Goal: Task Accomplishment & Management: Complete application form

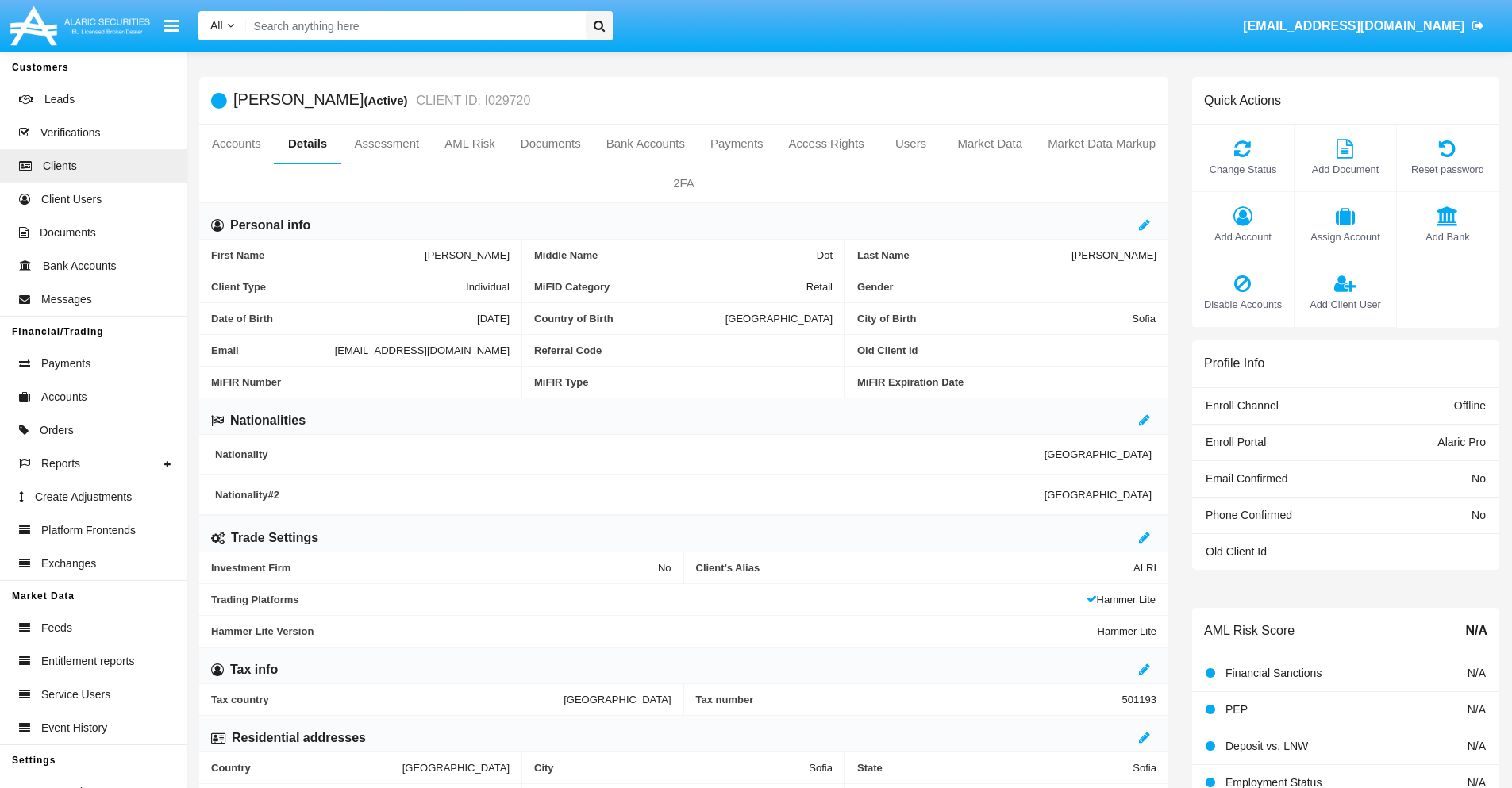
click at [1345, 304] on span "Add Client User" at bounding box center [1345, 304] width 85 height 15
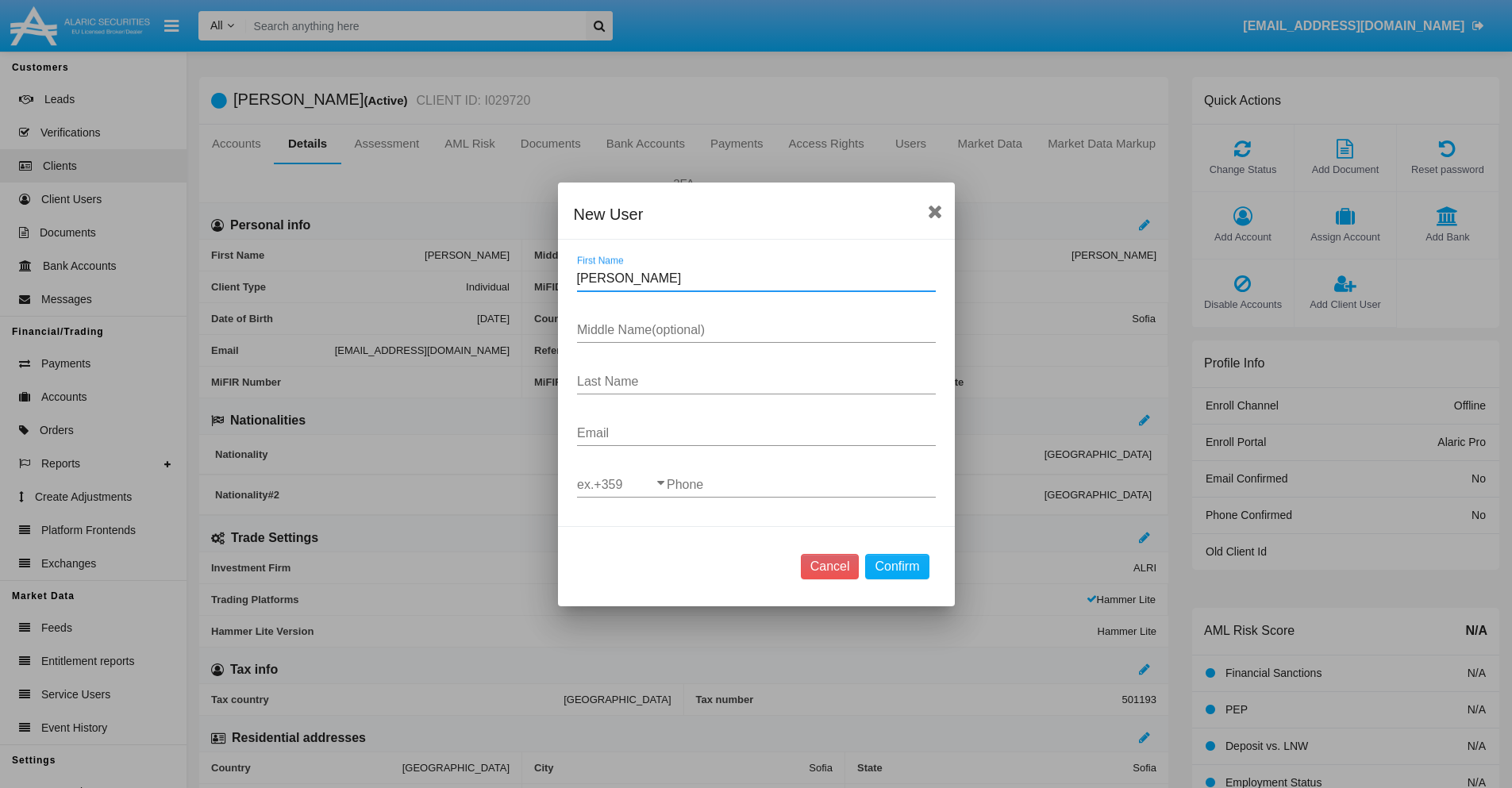
type input "Anastacia"
type input "Heath"
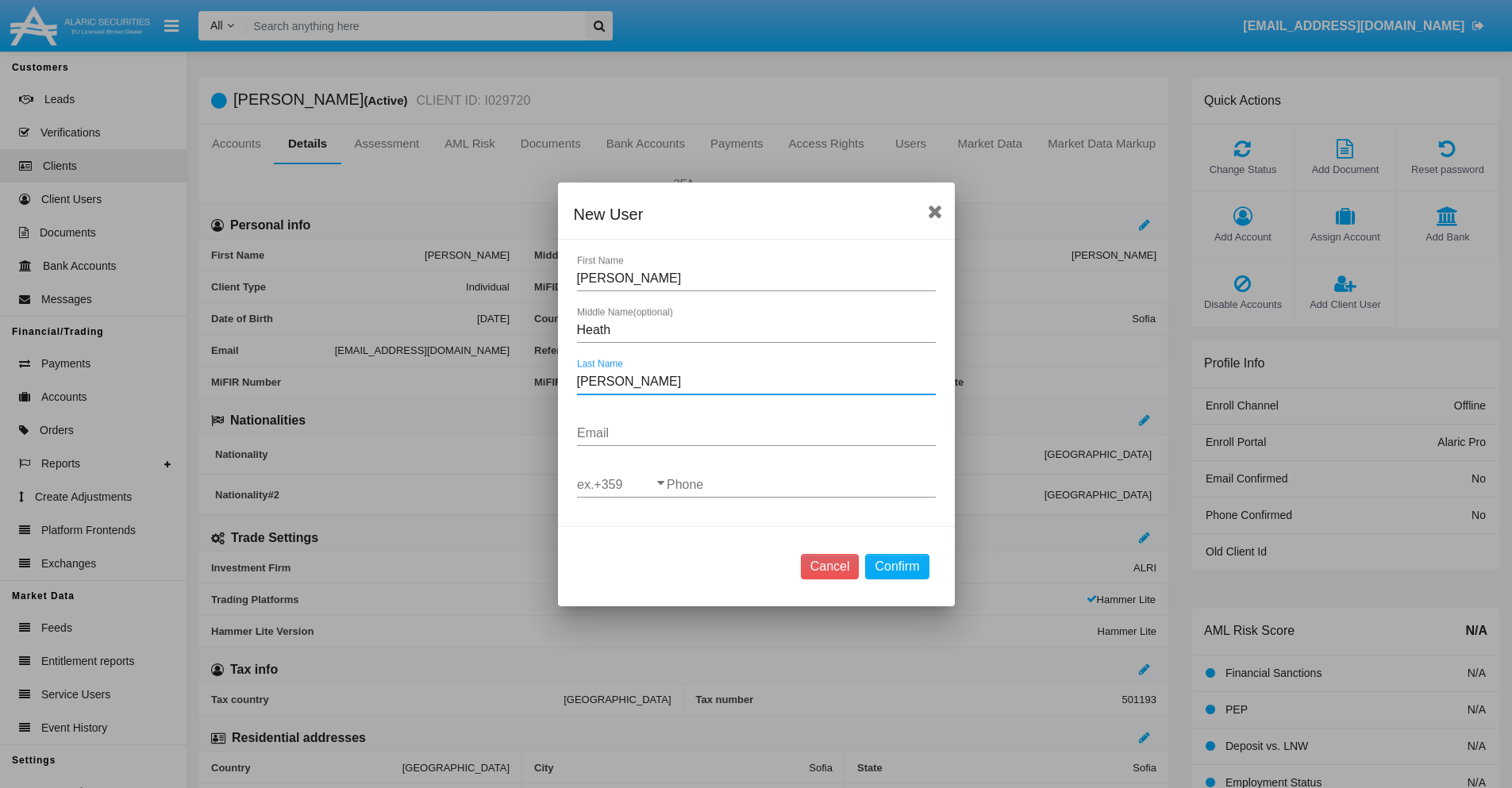
type input "Balistreri"
type input "[EMAIL_ADDRESS][DOMAIN_NAME]"
click at [621, 484] on input "ex.+359" at bounding box center [621, 485] width 89 height 14
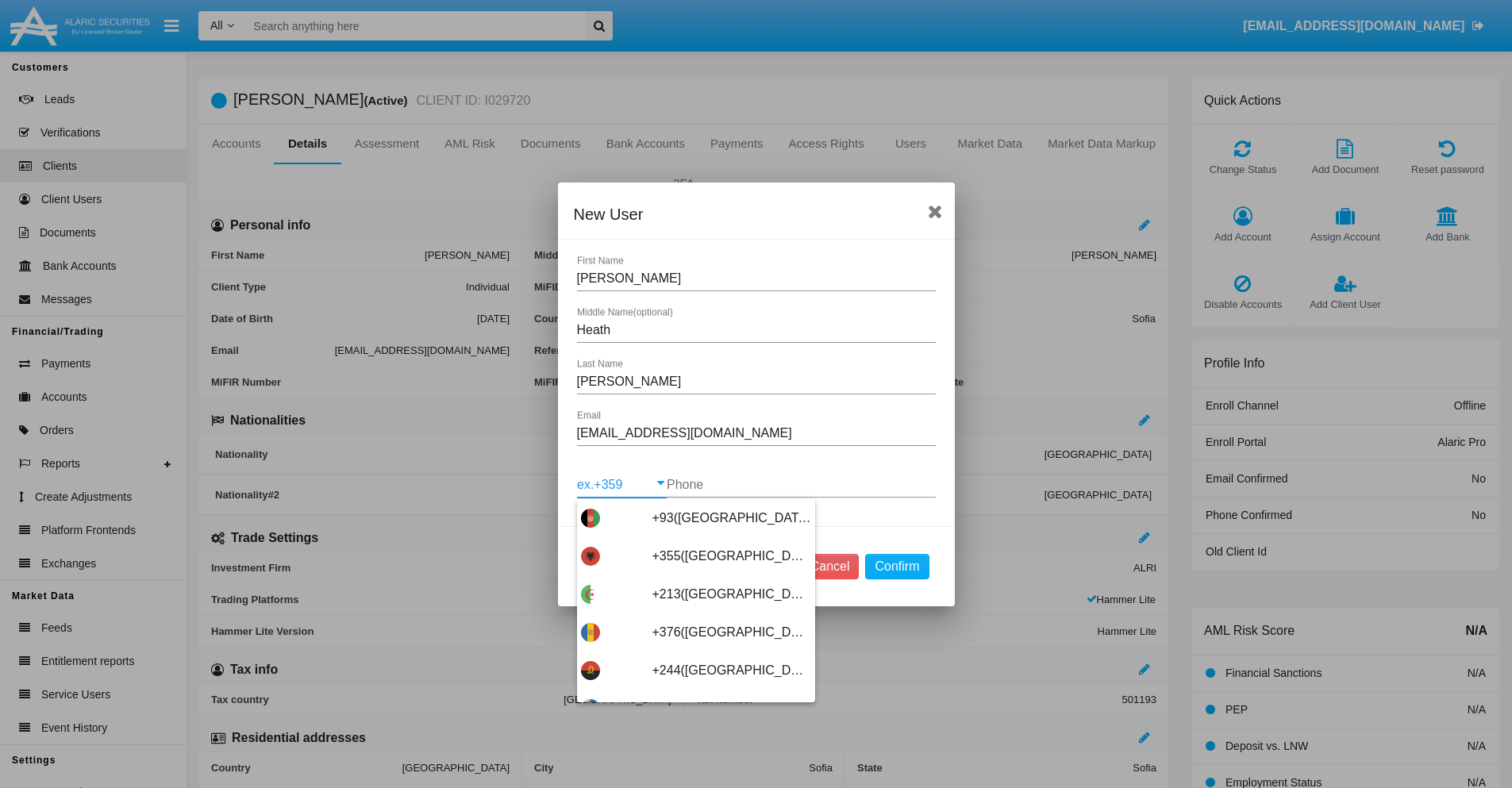
type input "+263(Zimbabwe)"
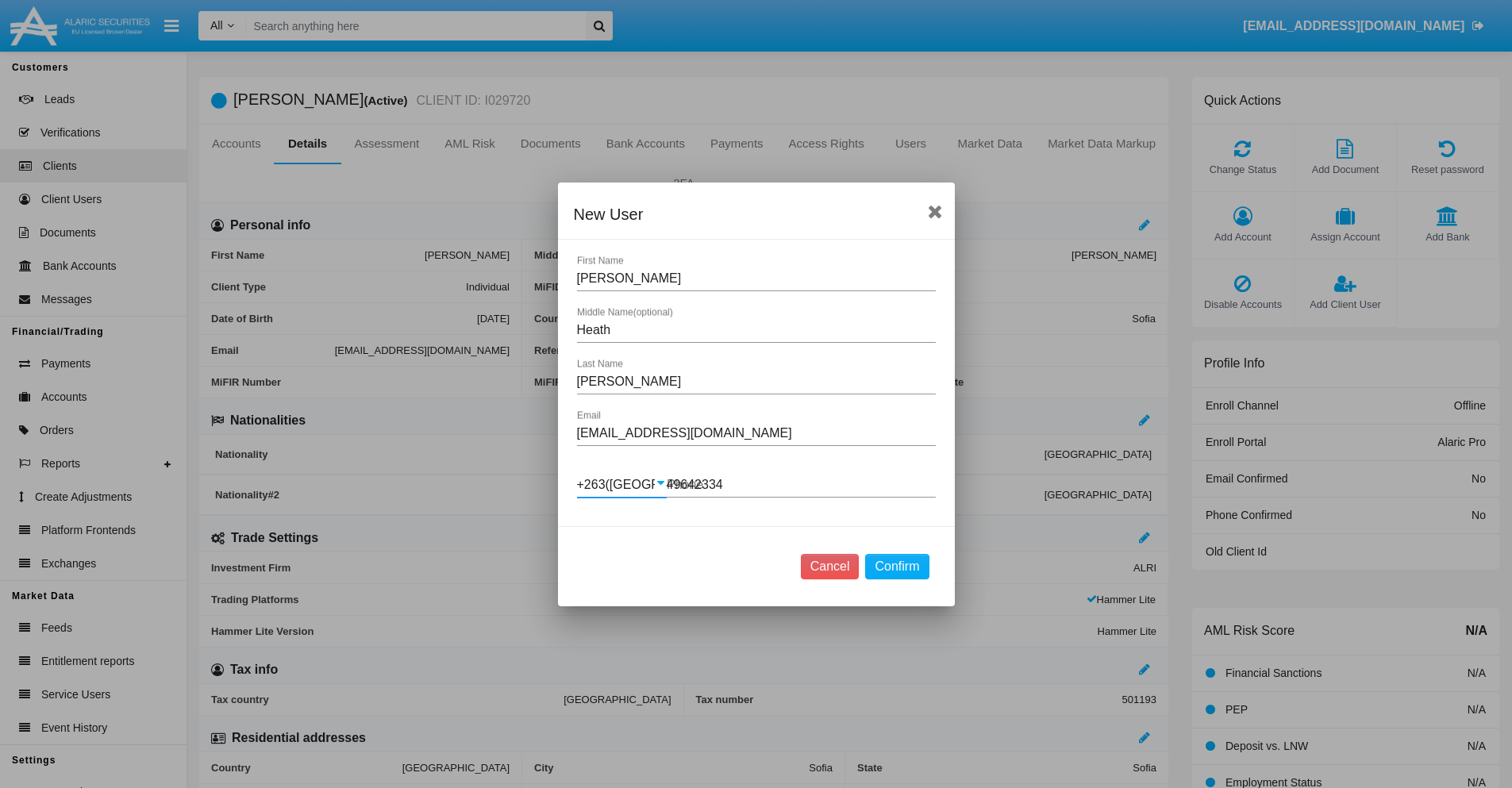
type input "496423348"
click at [896, 565] on button "Confirm" at bounding box center [897, 567] width 64 height 26
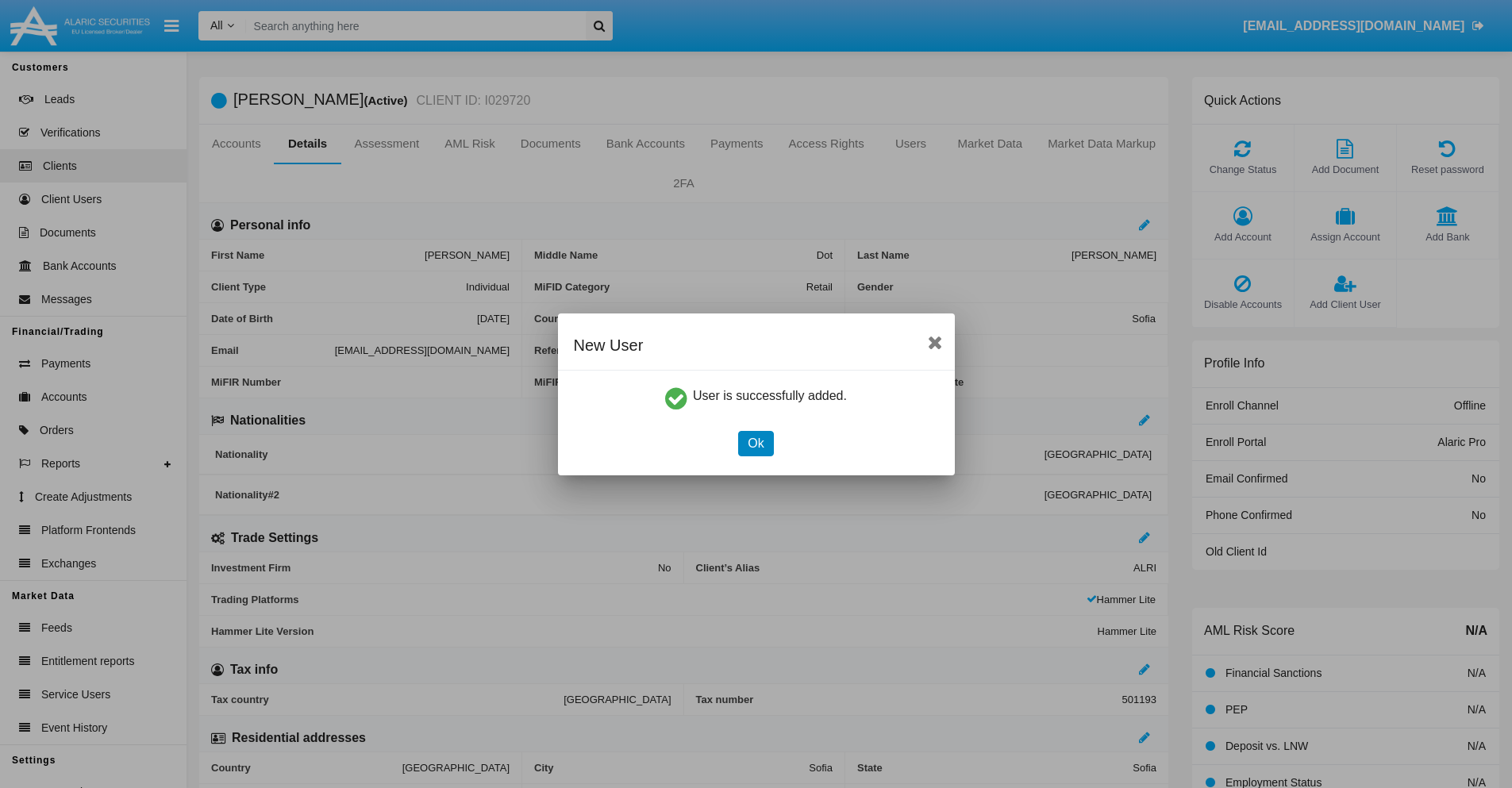
click at [755, 443] on button "Ok" at bounding box center [755, 443] width 35 height 26
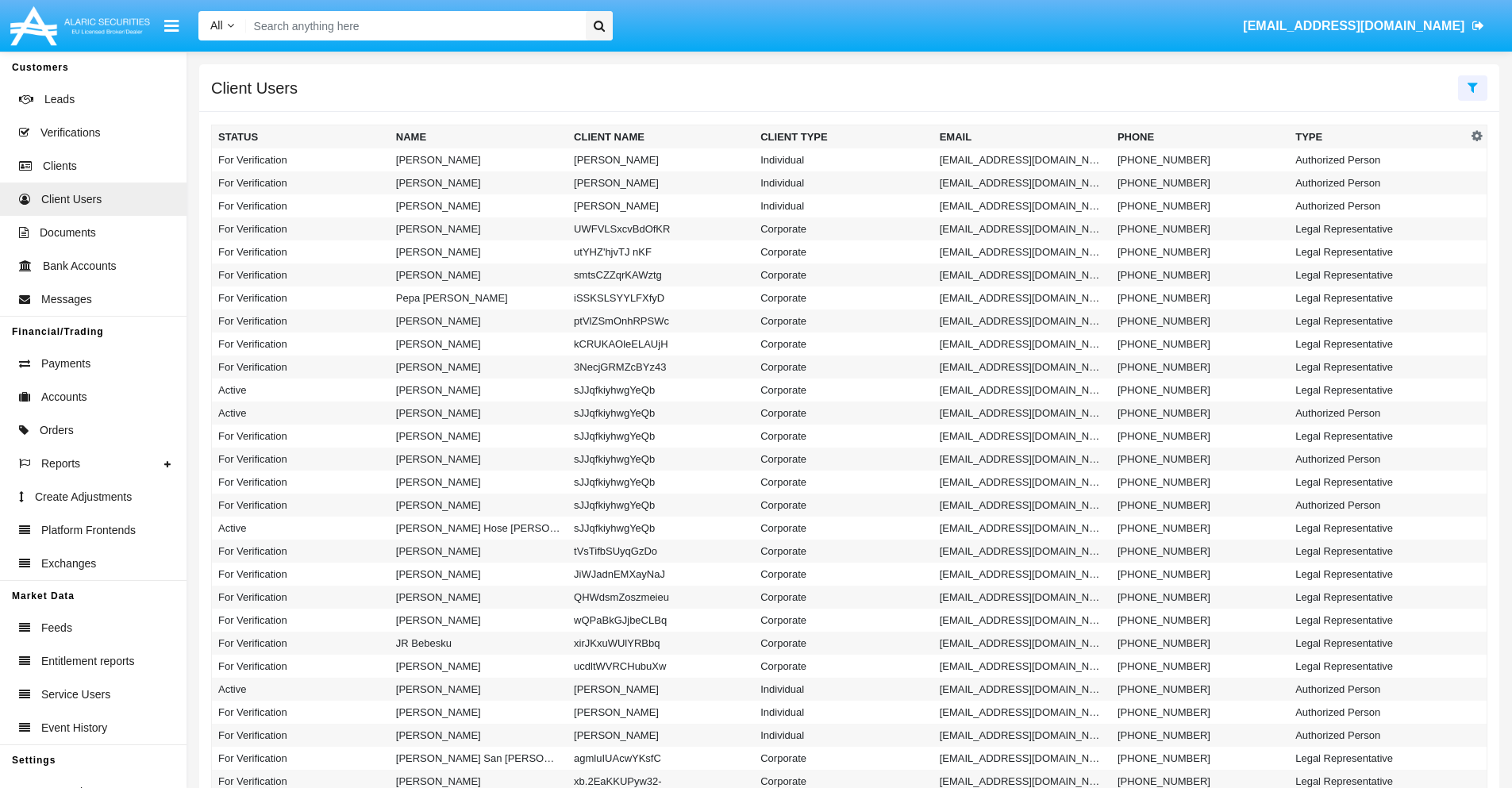
click at [1472, 86] on icon at bounding box center [1472, 87] width 10 height 13
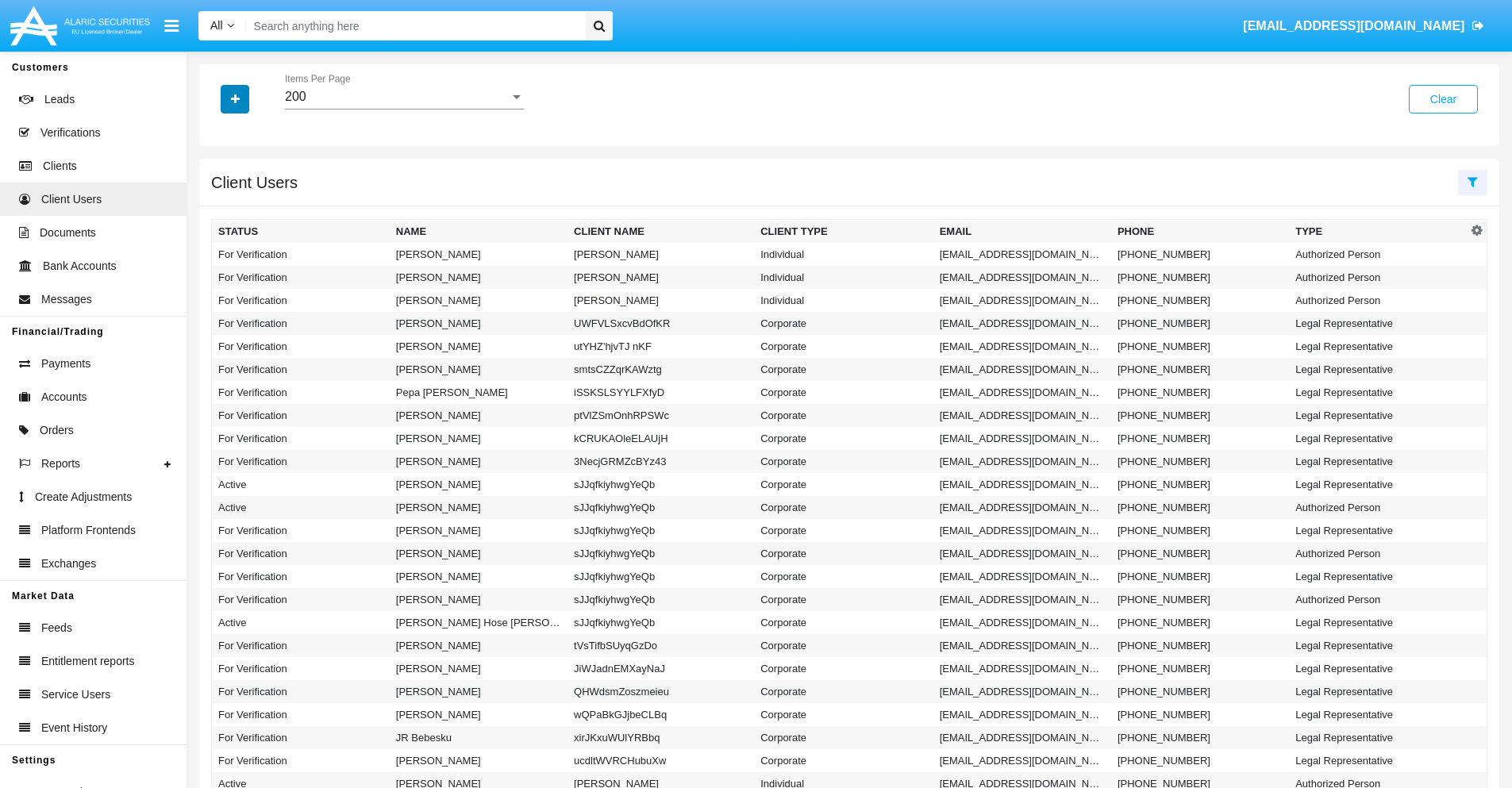
click at [235, 98] on icon "button" at bounding box center [235, 99] width 9 height 11
click at [246, 201] on span "Email" at bounding box center [247, 201] width 32 height 19
click at [219, 207] on input "Email" at bounding box center [218, 207] width 1 height 1
checkbox input "true"
click at [235, 98] on icon "button" at bounding box center [235, 99] width 9 height 11
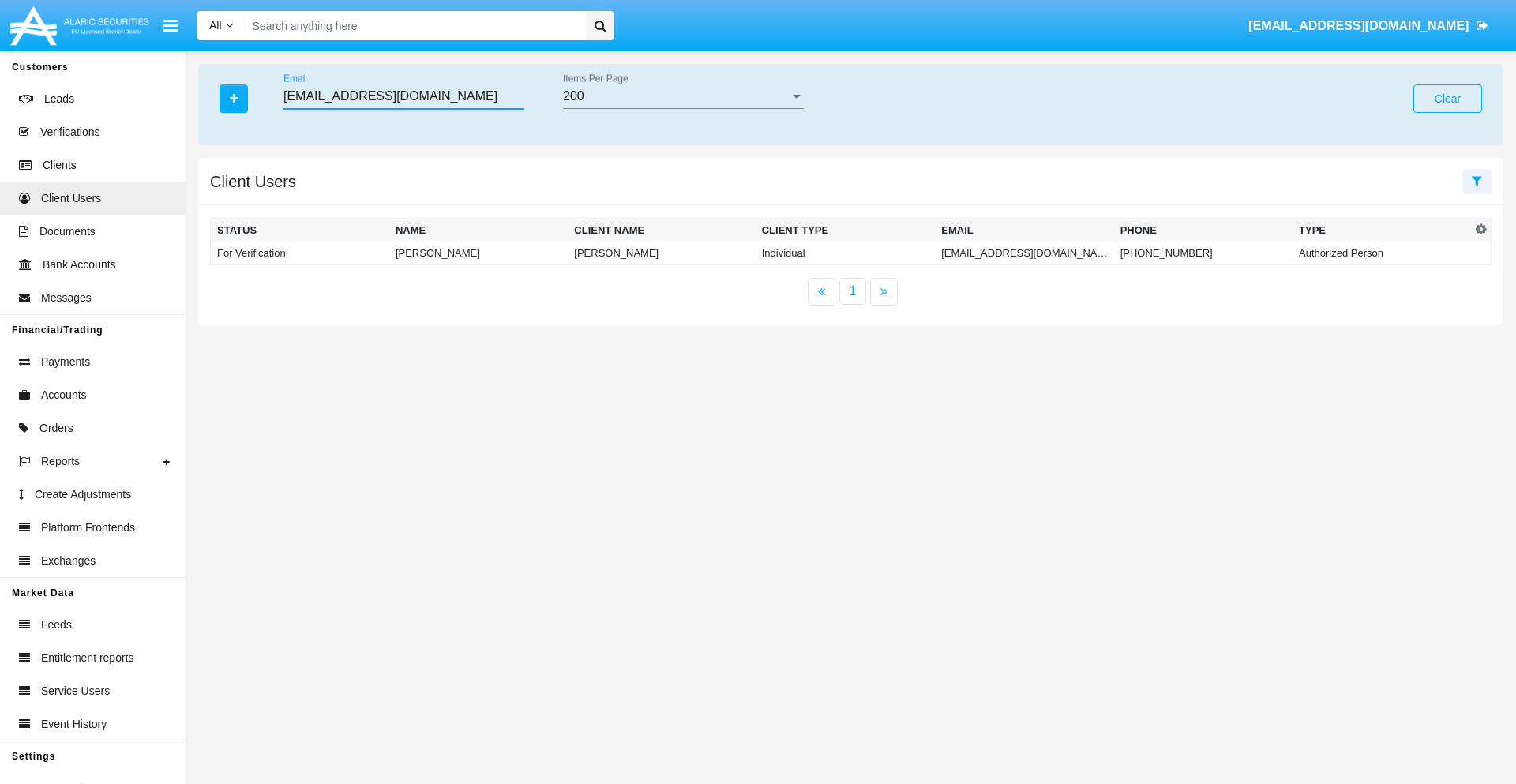
click at [403, 96] on input "[EMAIL_ADDRESS][DOMAIN_NAME]" at bounding box center [403, 96] width 240 height 14
type input "[EMAIL_ADDRESS][DOMAIN_NAME]"
click at [1016, 252] on td "[EMAIL_ADDRESS][DOMAIN_NAME]" at bounding box center [1024, 253] width 179 height 24
